Goal: Task Accomplishment & Management: Complete application form

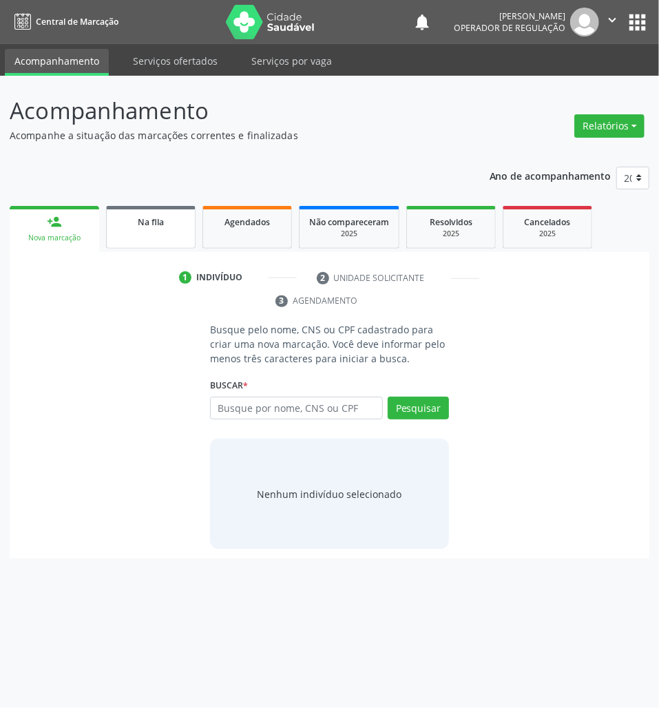
click at [120, 216] on div "Na fila" at bounding box center [150, 221] width 69 height 14
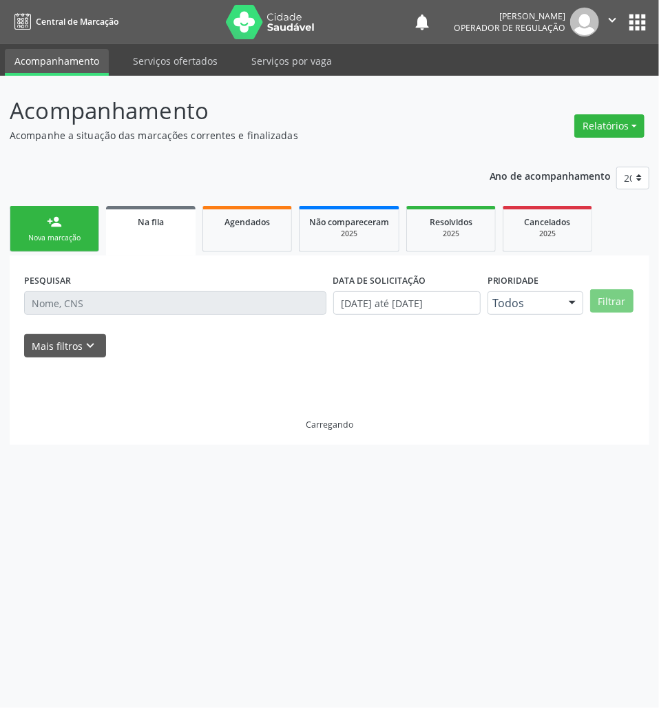
click at [4, 219] on div "Acompanhamento Acompanhe a situação das marcações correntes e finalizadas Relat…" at bounding box center [329, 392] width 659 height 632
click at [64, 229] on link "person_add Nova marcação" at bounding box center [55, 229] width 90 height 46
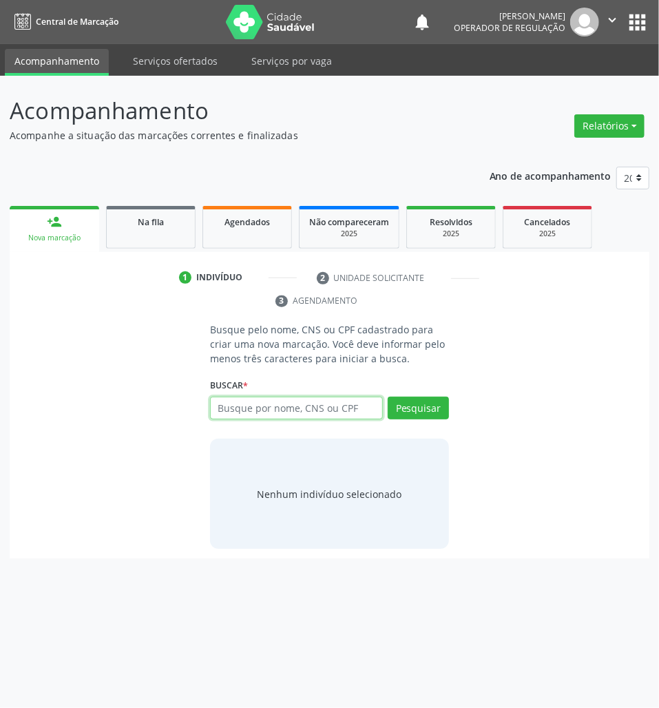
click at [255, 413] on input "text" at bounding box center [296, 408] width 173 height 23
type input "700406905551148"
click at [266, 400] on input "700406905551148" at bounding box center [296, 408] width 173 height 23
click at [348, 401] on div "700406905551148 Busque por nome, CNS ou CPF [PERSON_NAME] CPF: -- CNS: 700 4069…" at bounding box center [329, 413] width 239 height 33
click at [364, 403] on input "700406905551148" at bounding box center [296, 408] width 173 height 23
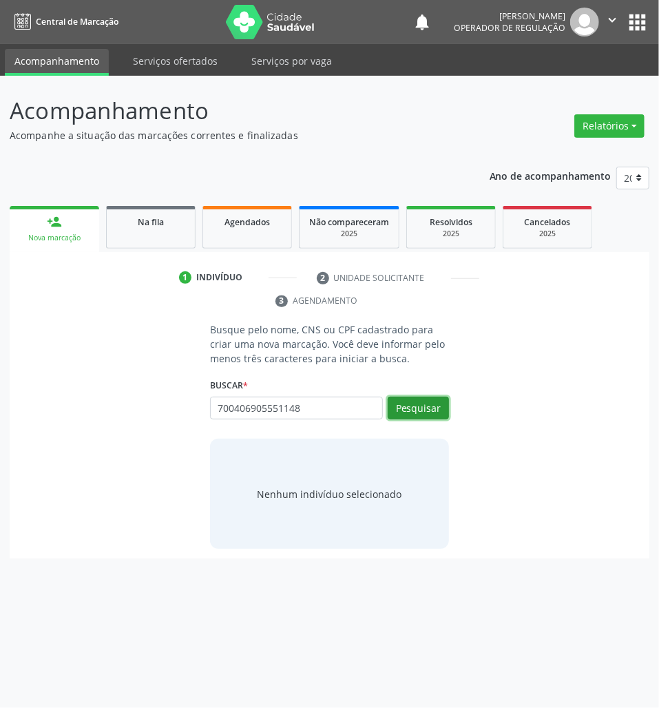
click at [417, 410] on button "Pesquisar" at bounding box center [418, 408] width 61 height 23
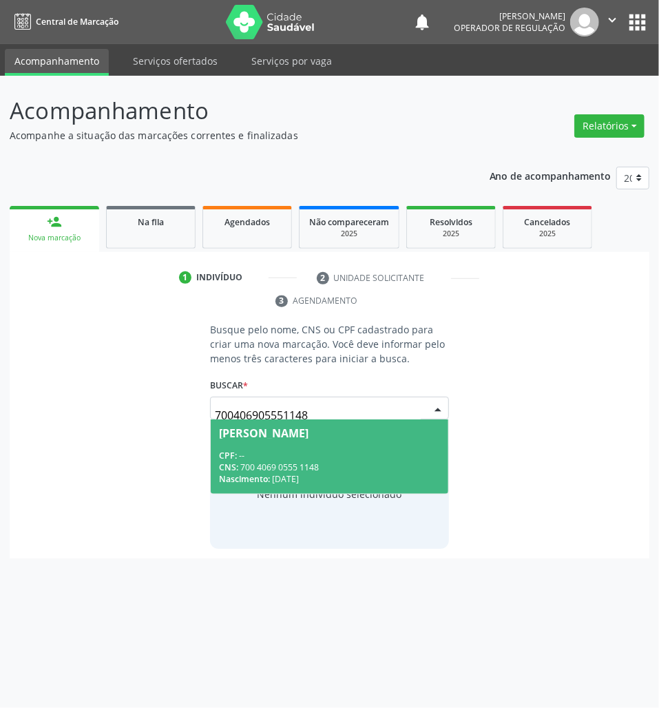
click at [295, 444] on span "[PERSON_NAME] CPF: -- CNS: 700 4069 0555 1148 Nascimento: [DATE]" at bounding box center [330, 456] width 238 height 74
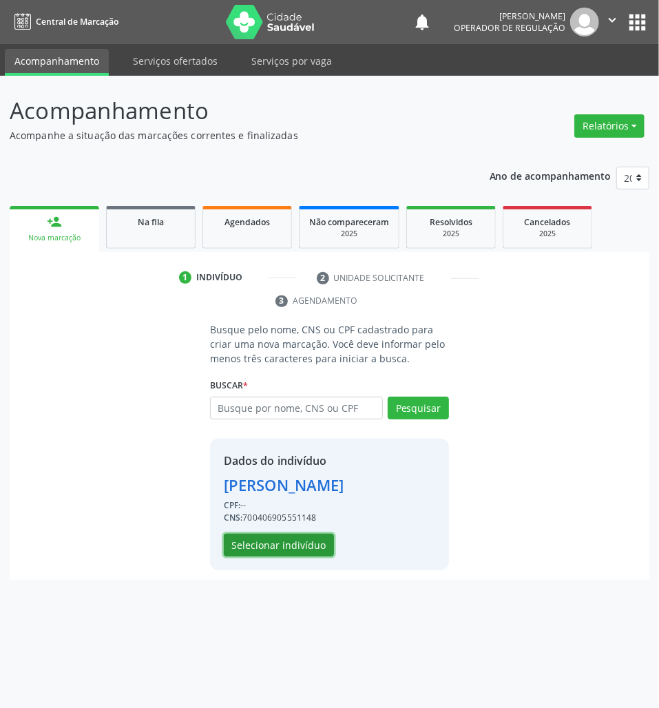
click at [302, 557] on button "Selecionar indivíduo" at bounding box center [279, 545] width 110 height 23
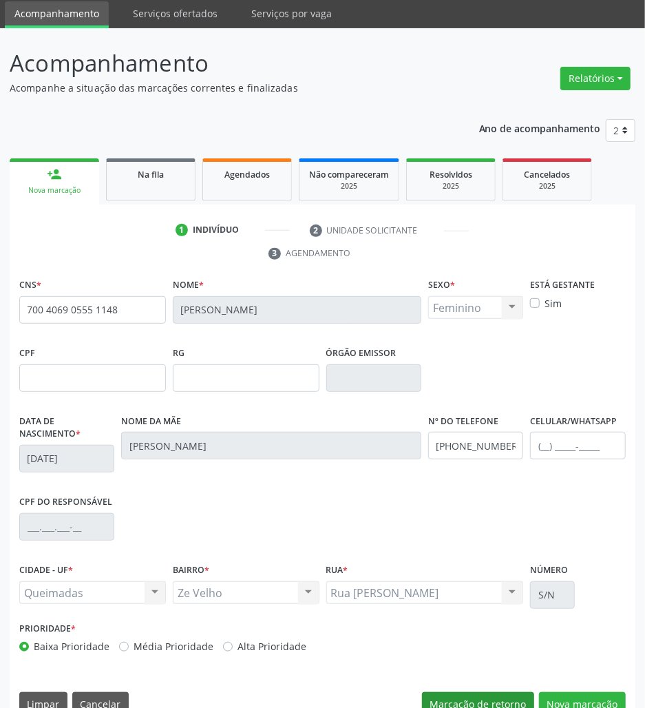
scroll to position [75, 0]
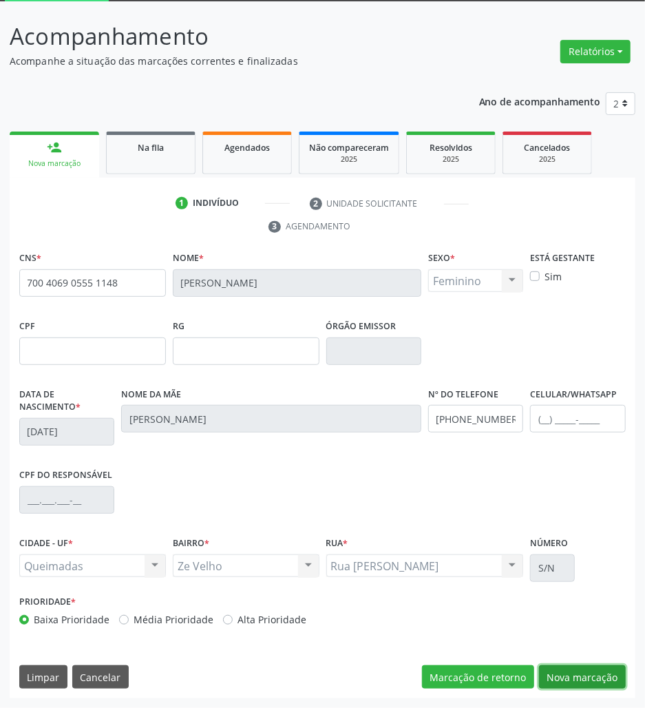
click at [594, 676] on button "Nova marcação" at bounding box center [582, 676] width 87 height 23
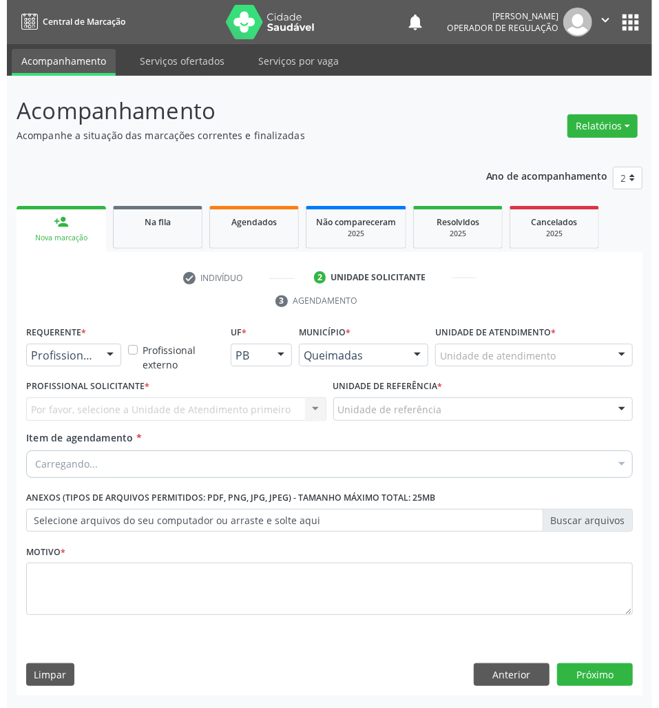
scroll to position [0, 0]
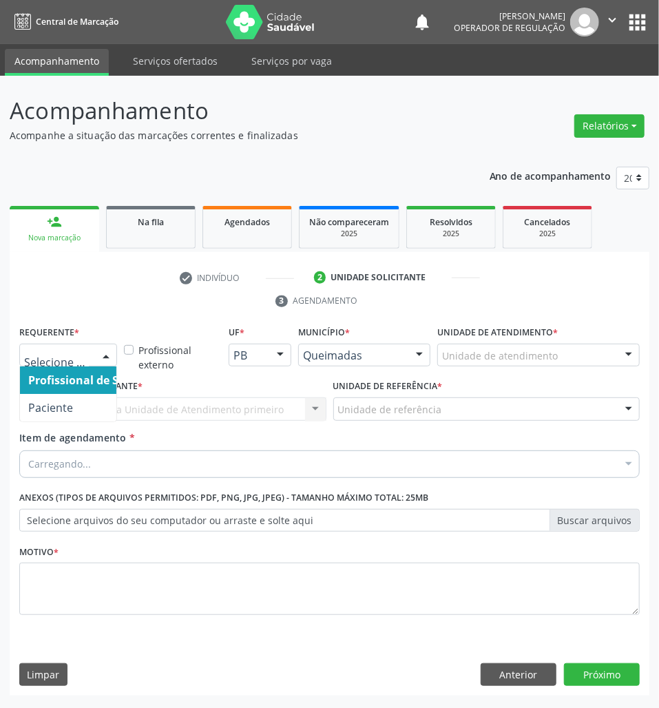
click at [67, 367] on div "Profissional de Saúde Paciente Nenhum resultado encontrado para: " " Não há nen…" at bounding box center [68, 355] width 98 height 23
click at [86, 408] on span "Paciente" at bounding box center [87, 408] width 134 height 28
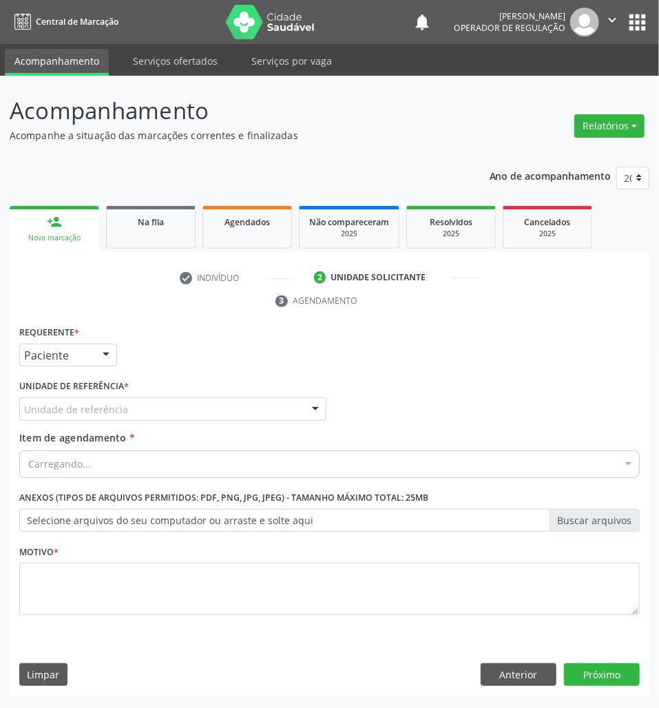
click at [139, 399] on div "Unidade de referência" at bounding box center [172, 408] width 307 height 23
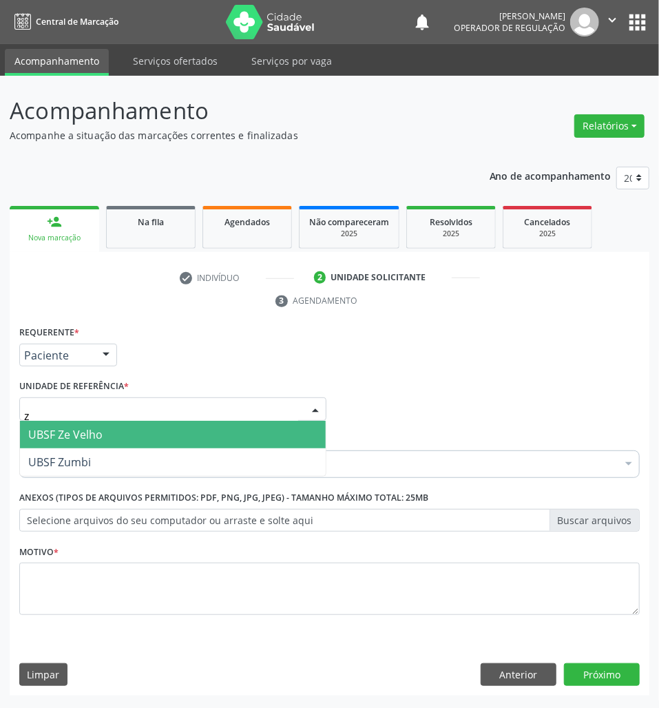
type input "ze"
click at [125, 430] on span "UBSF Ze Velho" at bounding box center [173, 435] width 306 height 28
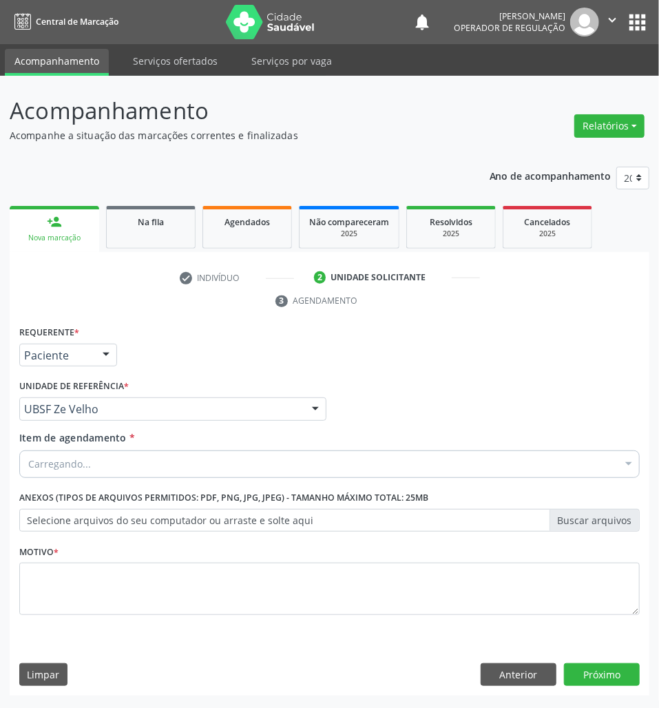
click at [247, 470] on div "Carregando..." at bounding box center [329, 464] width 621 height 28
click at [419, 394] on div "Profissional Solicitante Por favor, selecione a Unidade de Atendimento primeiro…" at bounding box center [329, 403] width 627 height 54
